Goal: Information Seeking & Learning: Find contact information

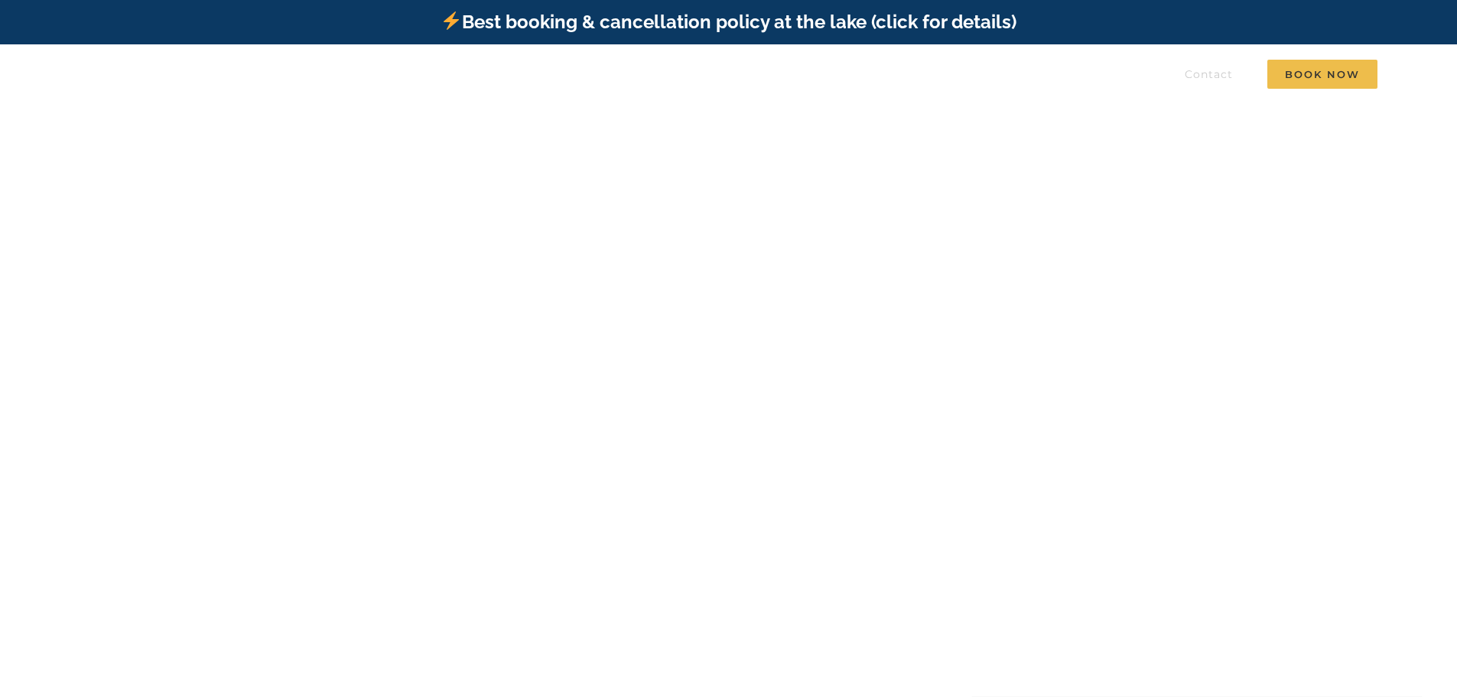
click at [1204, 75] on span "Contact" at bounding box center [1209, 74] width 48 height 11
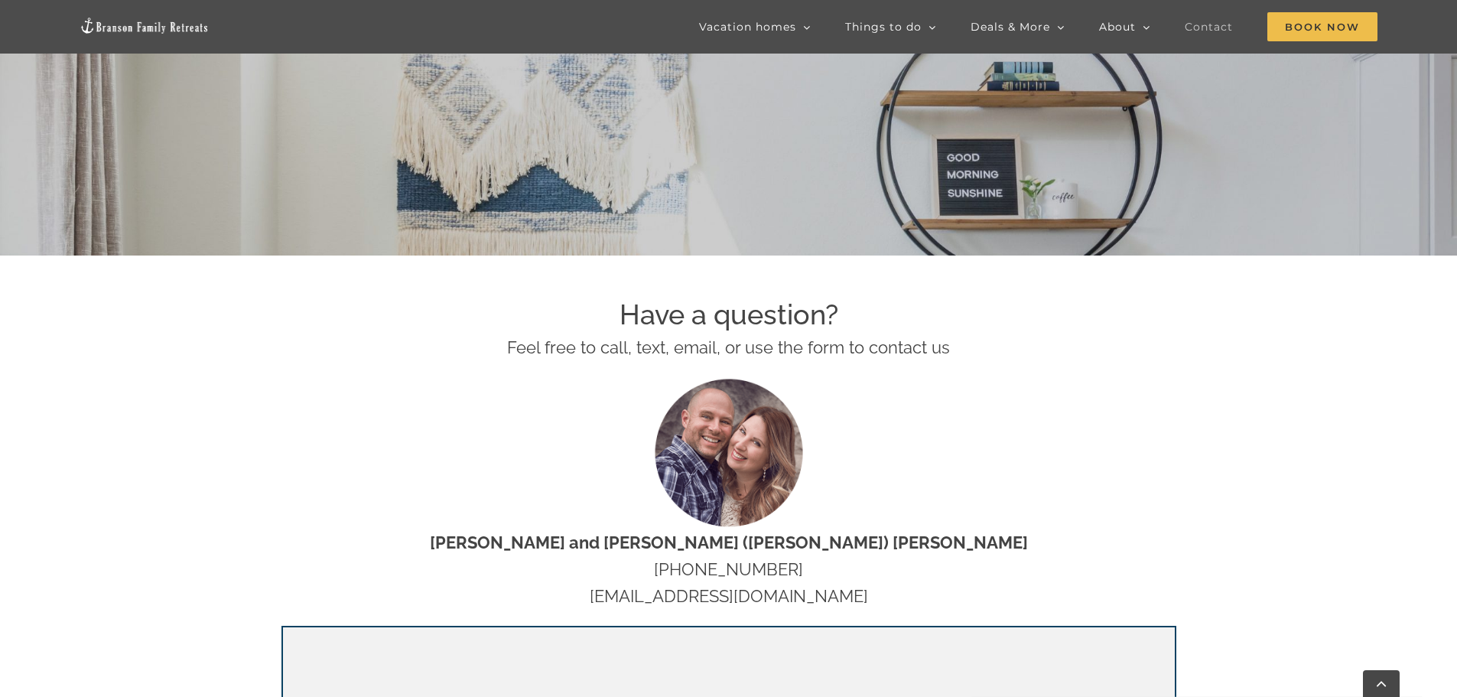
scroll to position [612, 0]
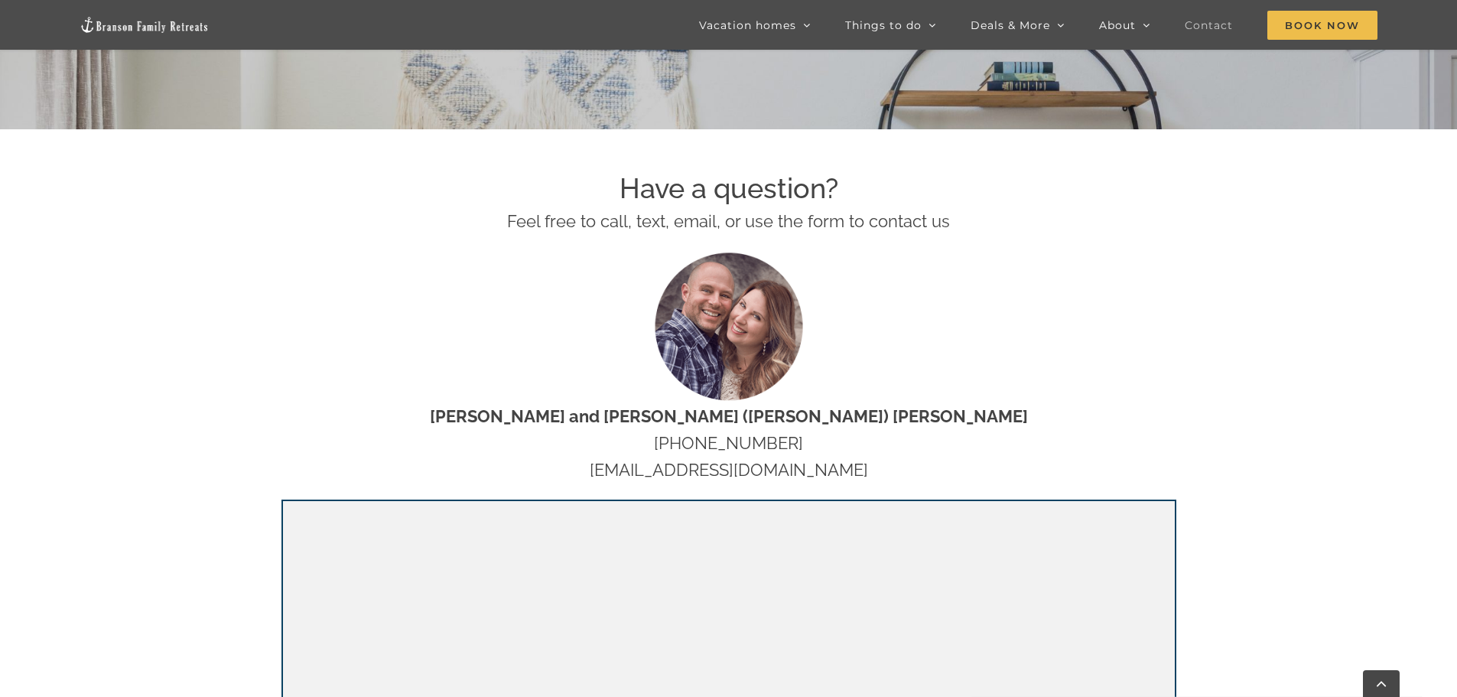
drag, startPoint x: 595, startPoint y: 470, endPoint x: 865, endPoint y: 480, distance: 270.2
click at [865, 480] on p "Nat and Tyann (Marcink) Hammond 417-231-9252 hello@bransonfamilyretreats.com" at bounding box center [729, 443] width 895 height 81
copy p "[EMAIL_ADDRESS][DOMAIN_NAME]"
